Goal: Information Seeking & Learning: Learn about a topic

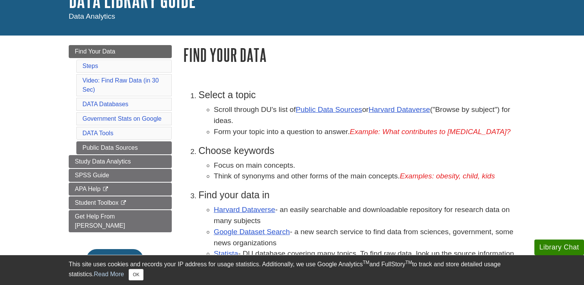
scroll to position [60, 0]
click at [395, 111] on link "Harvard Dataverse" at bounding box center [400, 110] width 62 height 8
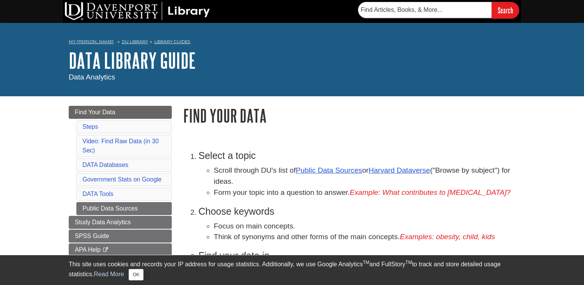
scroll to position [60, 0]
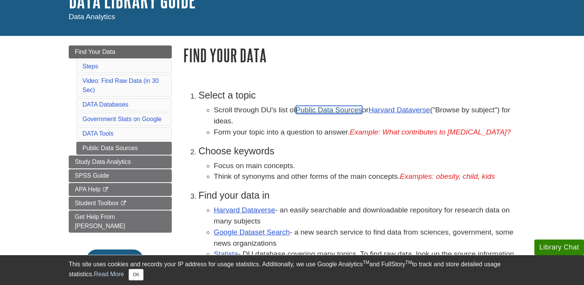
click at [327, 112] on link "Public Data Sources" at bounding box center [329, 110] width 66 height 8
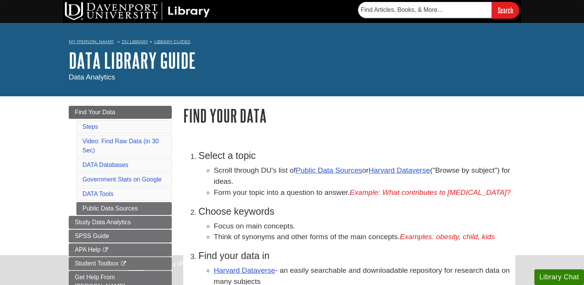
scroll to position [60, 0]
